Goal: Information Seeking & Learning: Check status

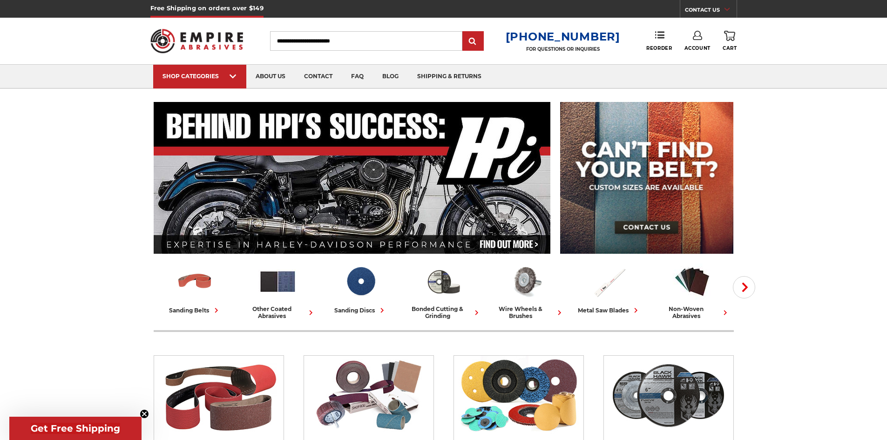
click at [700, 37] on icon at bounding box center [697, 35] width 9 height 9
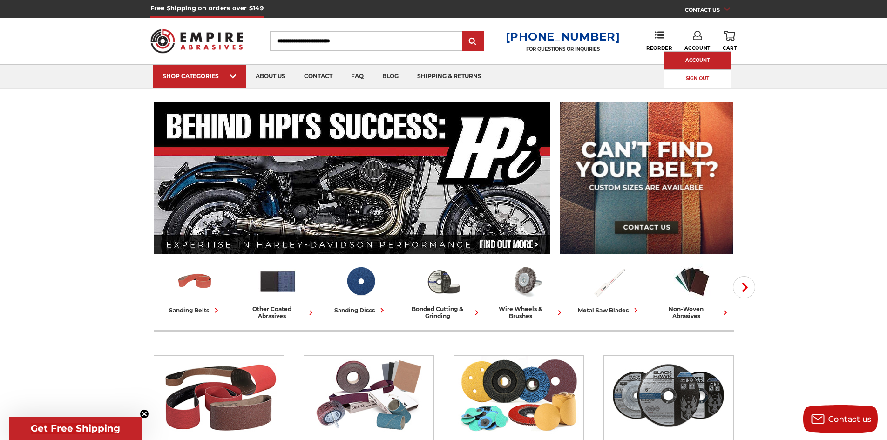
click at [698, 67] on link "Account" at bounding box center [697, 61] width 67 height 18
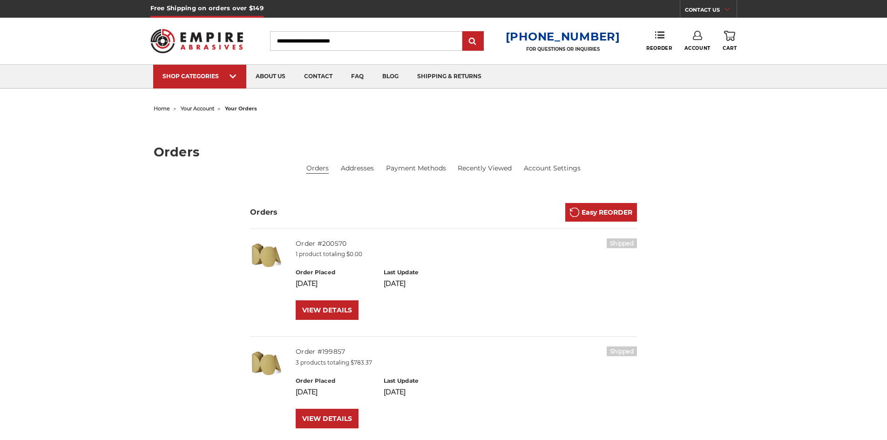
click at [292, 318] on div "Shipped Order #200570 1 product totaling $0.00 Order Placed Sep 15th 2025 Last …" at bounding box center [443, 282] width 387 height 88
click at [330, 309] on link "VIEW DETAILS" at bounding box center [327, 310] width 63 height 20
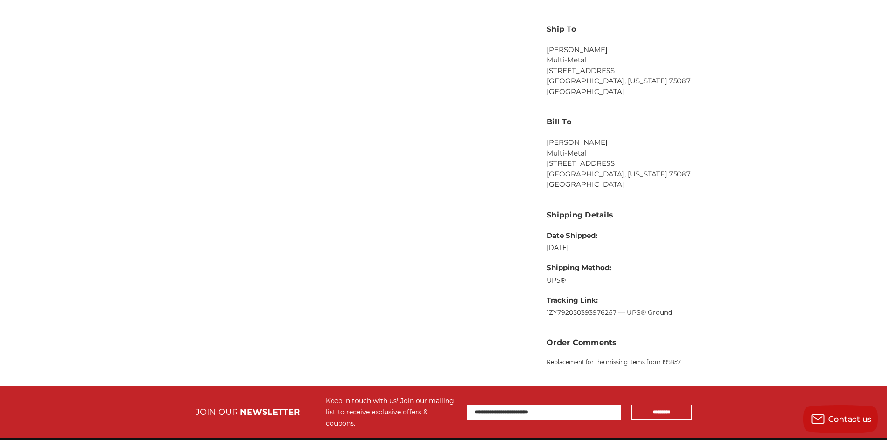
scroll to position [419, 0]
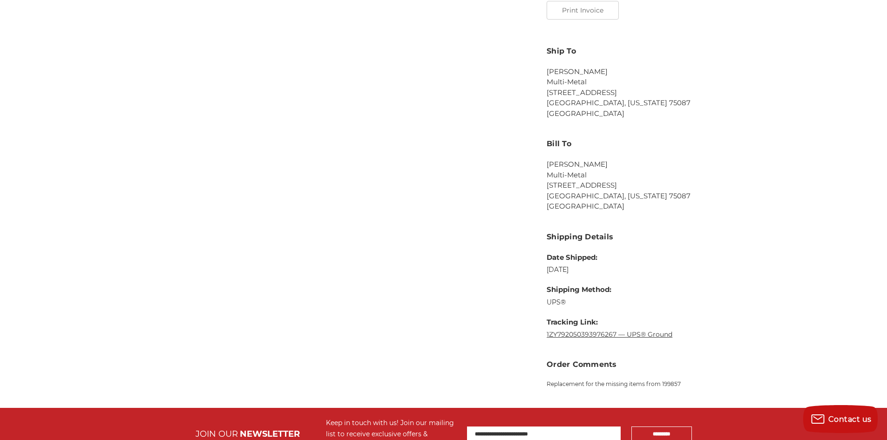
click at [595, 333] on link "1ZY792050393976267 — UPS® Ground" at bounding box center [609, 334] width 126 height 8
